Goal: Task Accomplishment & Management: Manage account settings

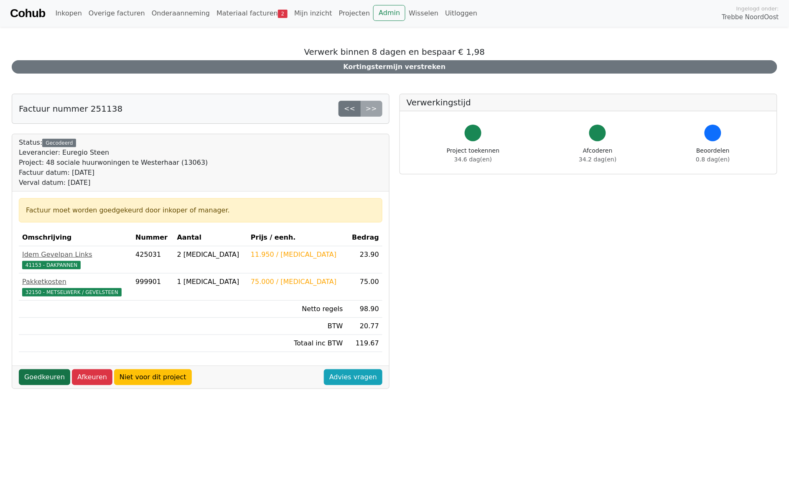
click at [45, 381] on link "Goedkeuren" at bounding box center [44, 377] width 51 height 16
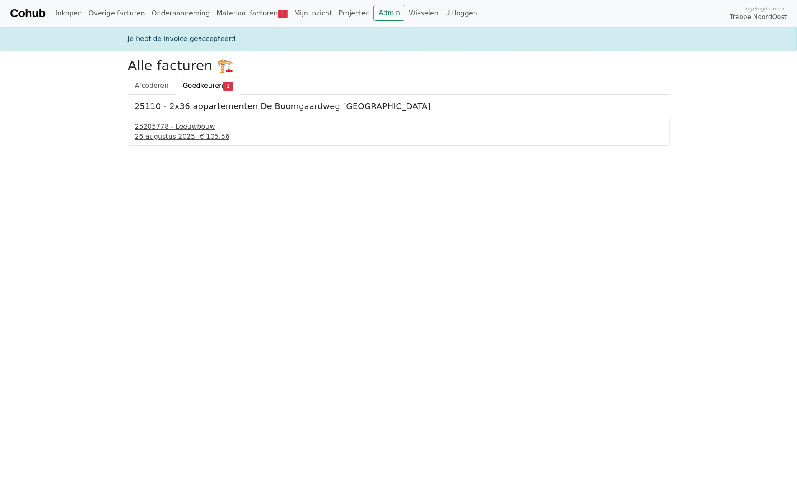
click at [200, 133] on span "€ 105,56" at bounding box center [215, 136] width 30 height 8
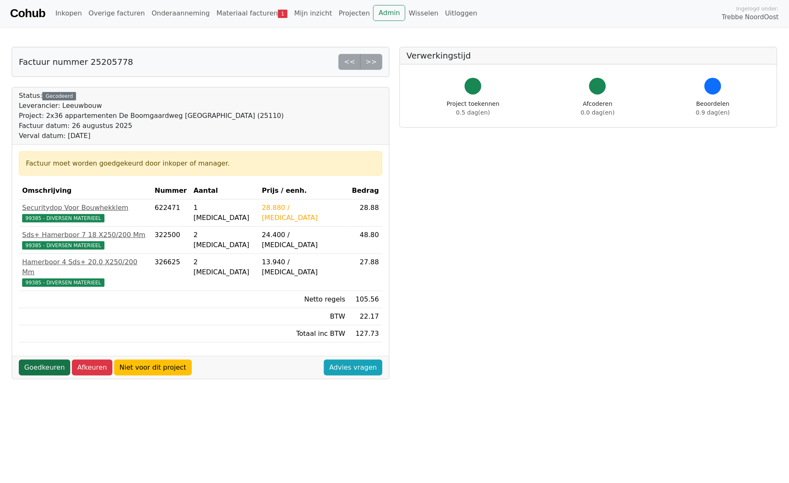
click at [39, 362] on link "Goedkeuren" at bounding box center [44, 367] width 51 height 16
